Goal: Navigation & Orientation: Find specific page/section

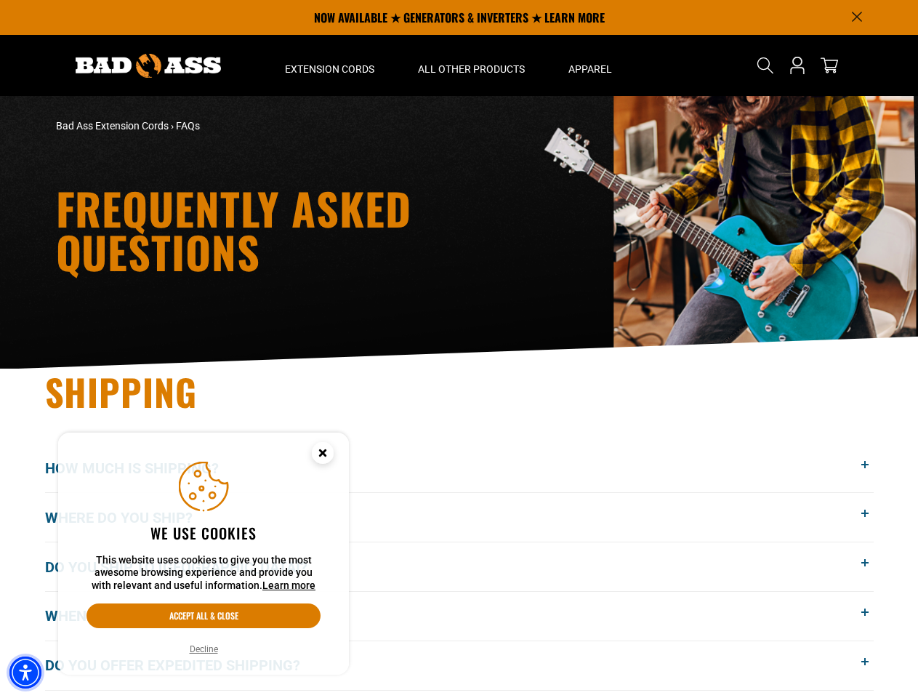
click at [25, 672] on img "Accessibility Menu" at bounding box center [25, 672] width 32 height 32
